Goal: Task Accomplishment & Management: Manage account settings

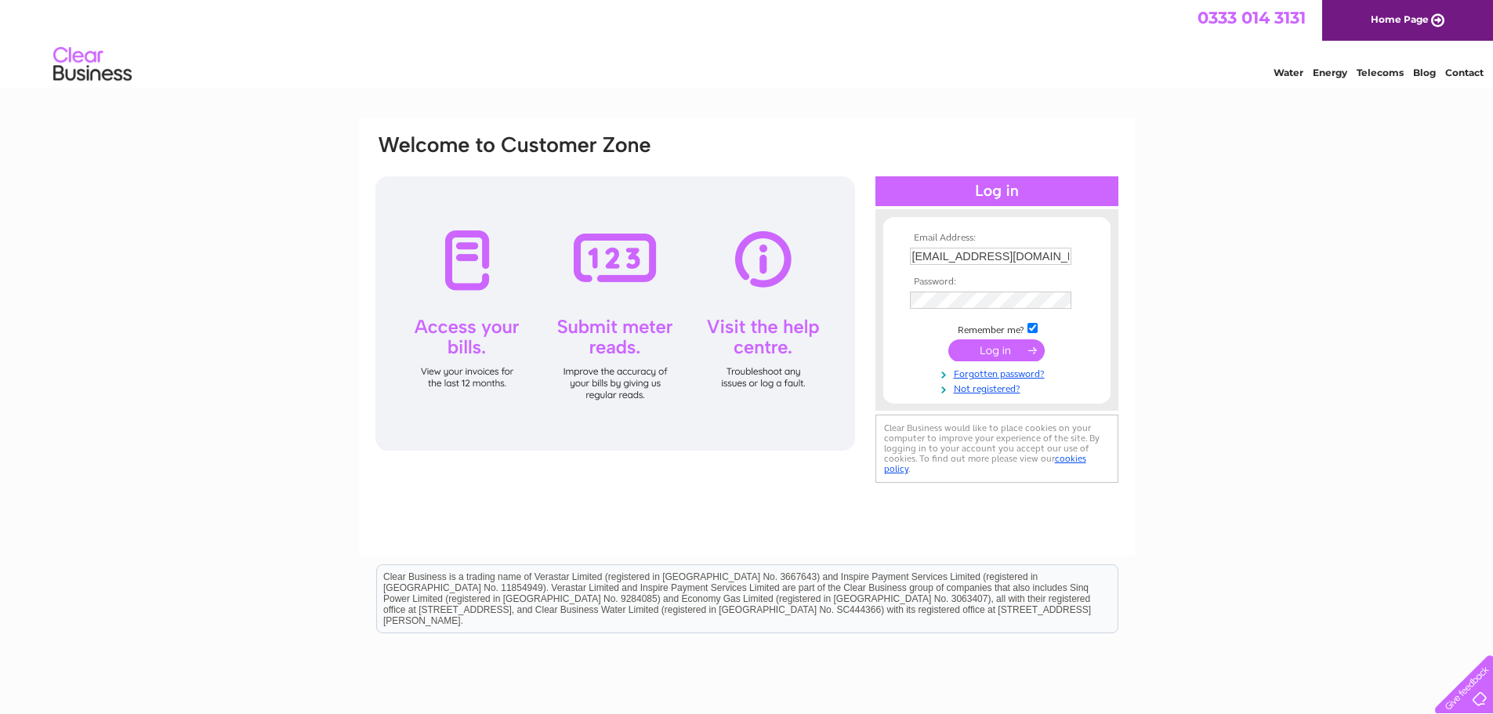
click at [994, 353] on input "submit" at bounding box center [996, 350] width 96 height 22
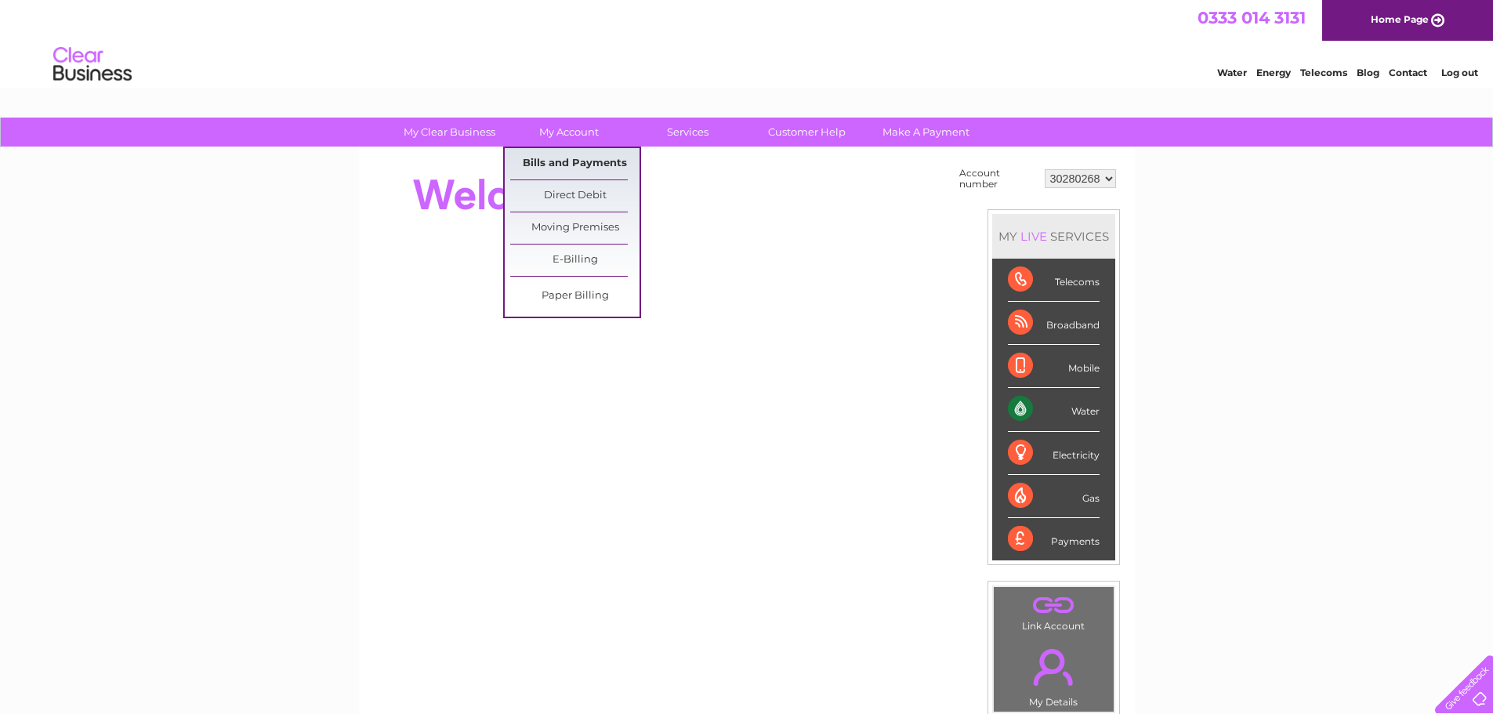
click at [556, 165] on link "Bills and Payments" at bounding box center [574, 163] width 129 height 31
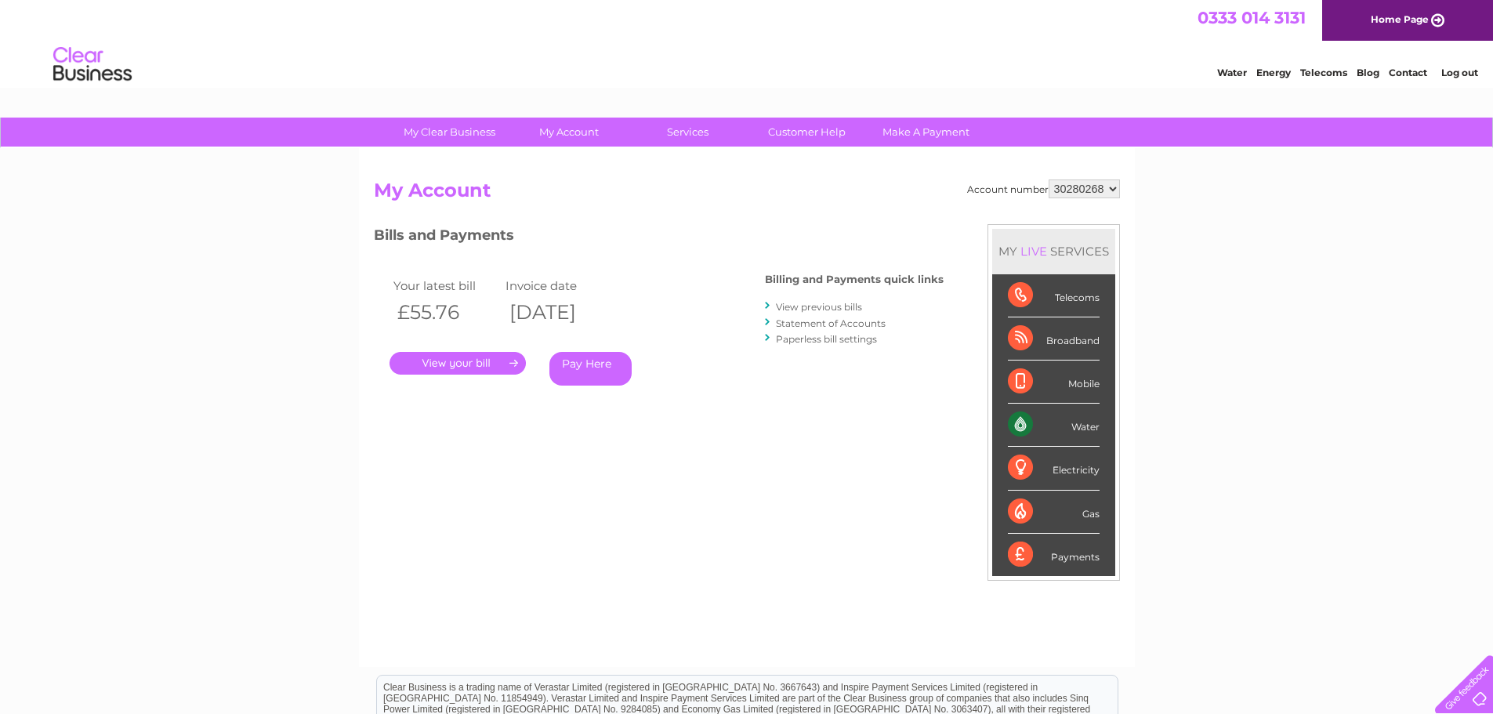
click at [462, 363] on link "." at bounding box center [457, 363] width 136 height 23
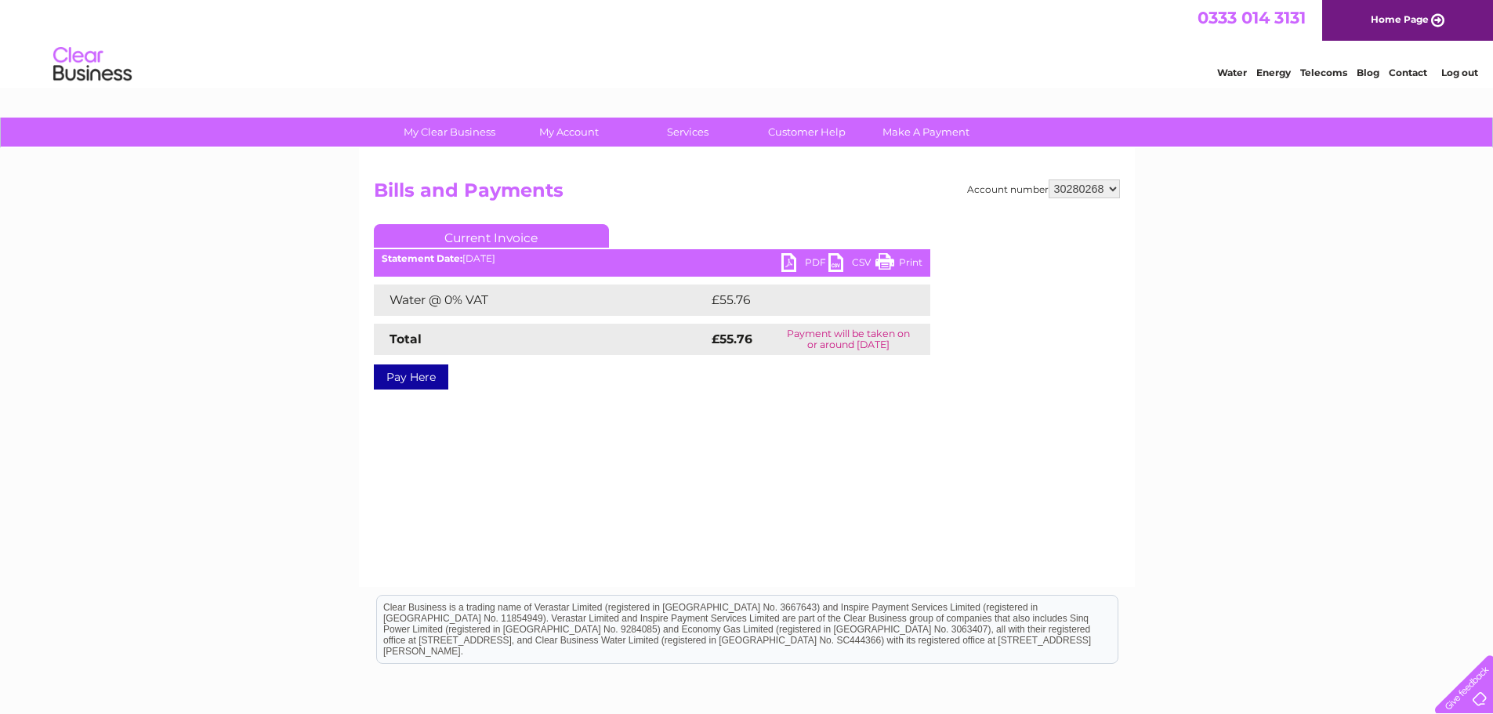
click at [813, 262] on link "PDF" at bounding box center [804, 264] width 47 height 23
